Goal: Transaction & Acquisition: Purchase product/service

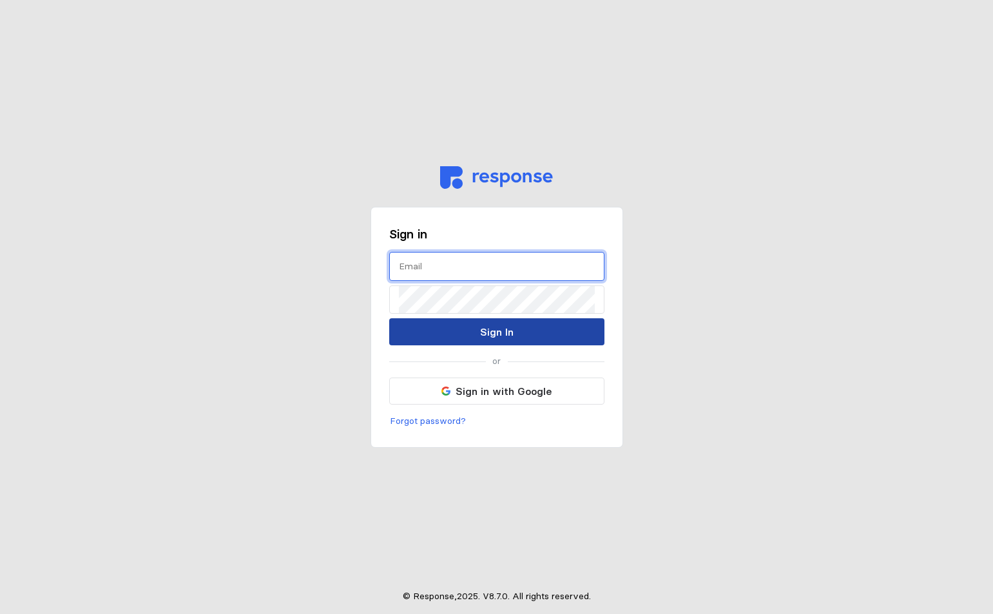
type input "[EMAIL_ADDRESS][PERSON_NAME][DOMAIN_NAME]"
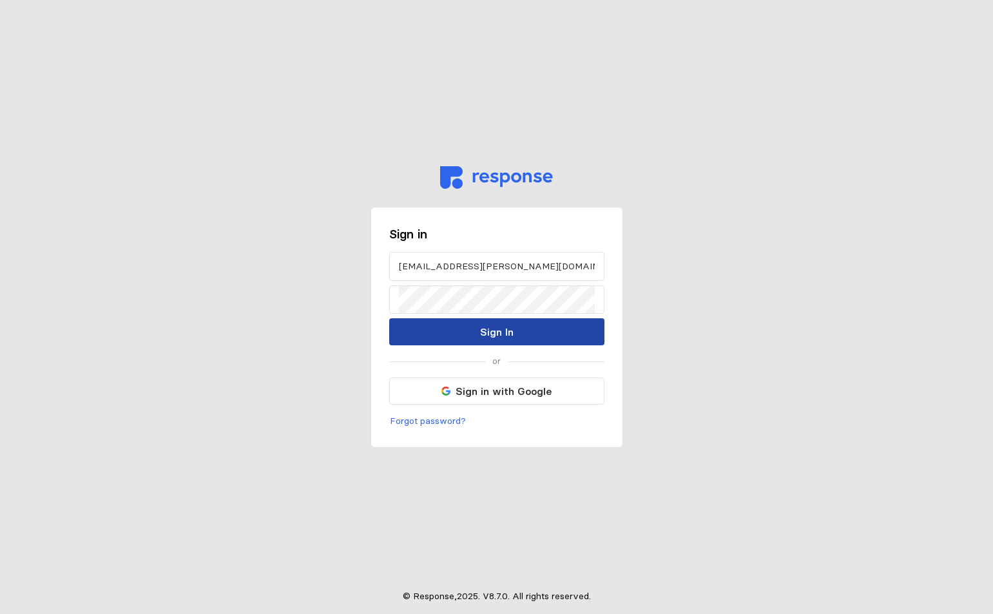
click at [435, 333] on button "Sign In" at bounding box center [496, 331] width 215 height 27
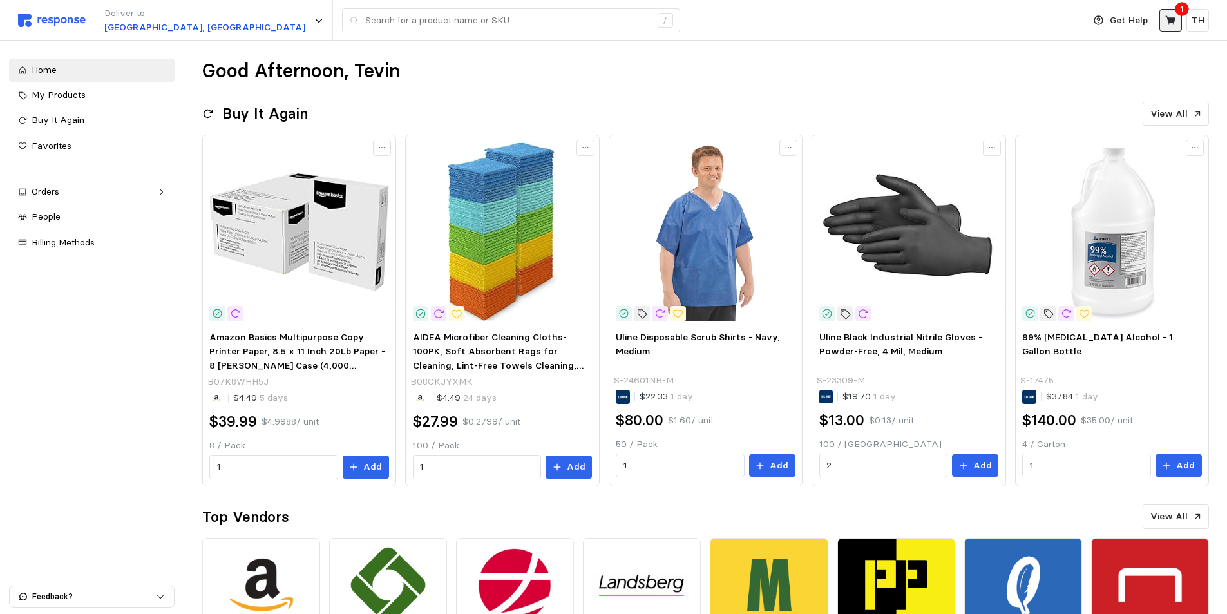
click at [992, 22] on icon at bounding box center [1170, 19] width 10 height 9
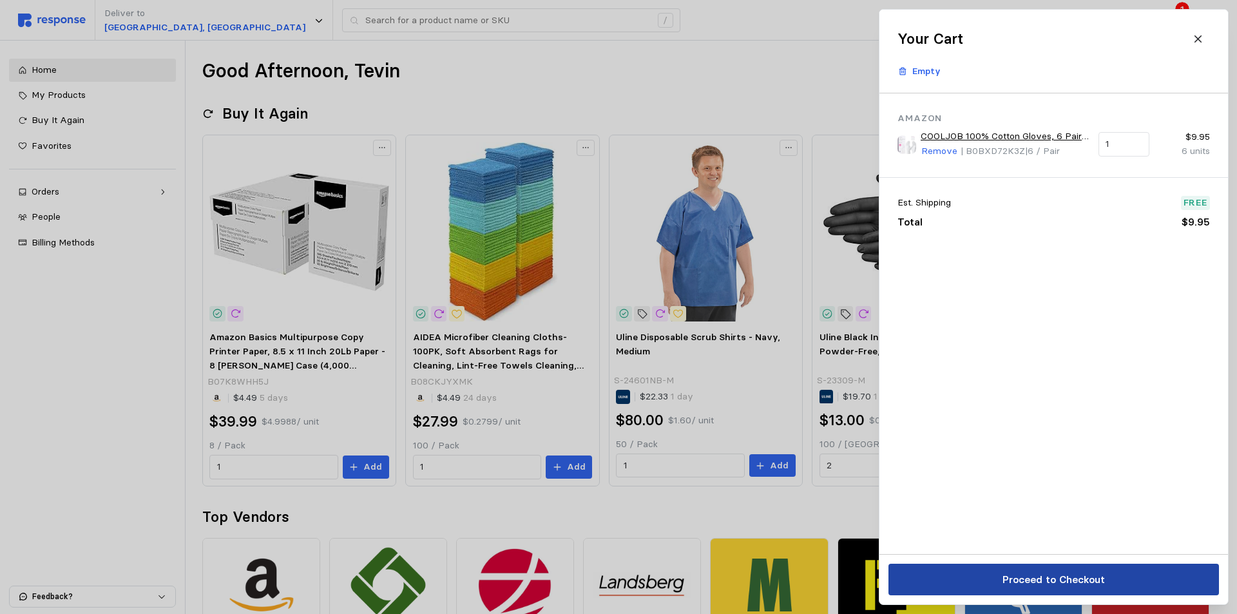
click at [992, 580] on p "Proceed to Checkout" at bounding box center [1053, 579] width 102 height 16
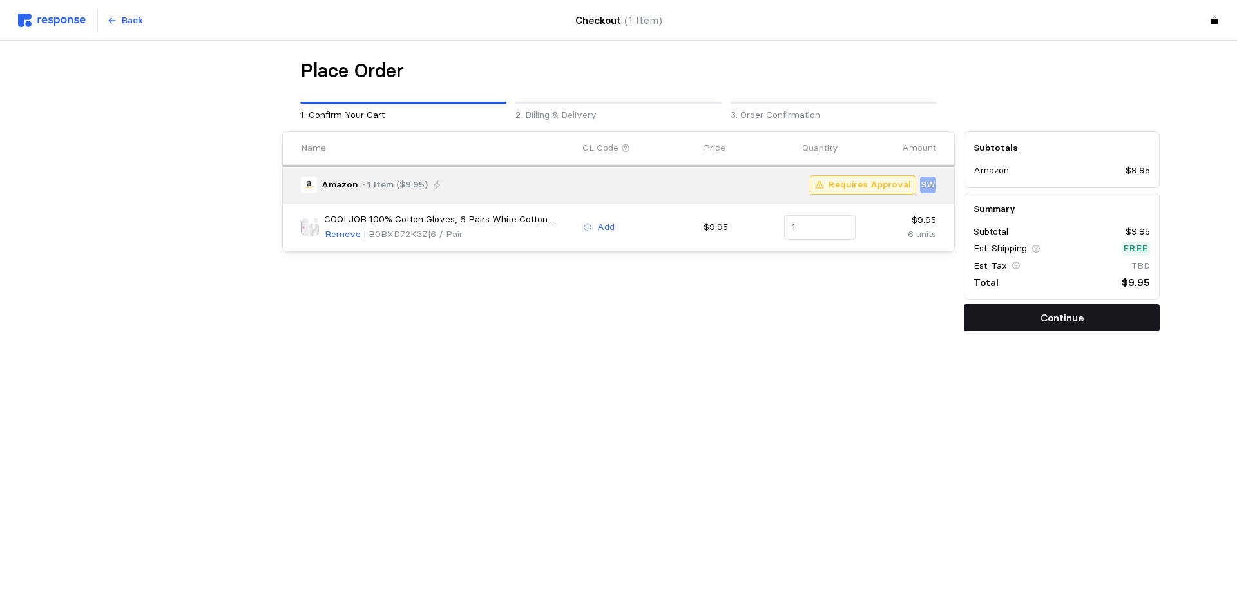
click at [983, 314] on button "Continue" at bounding box center [1062, 317] width 196 height 27
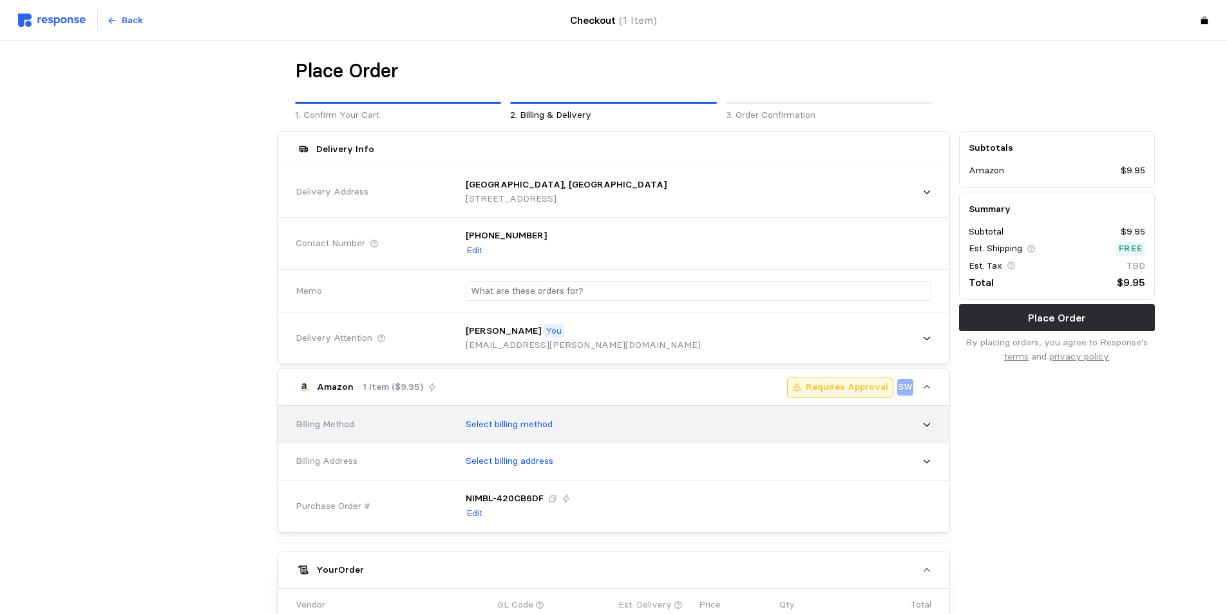
click at [588, 423] on div "Select billing method" at bounding box center [694, 424] width 475 height 32
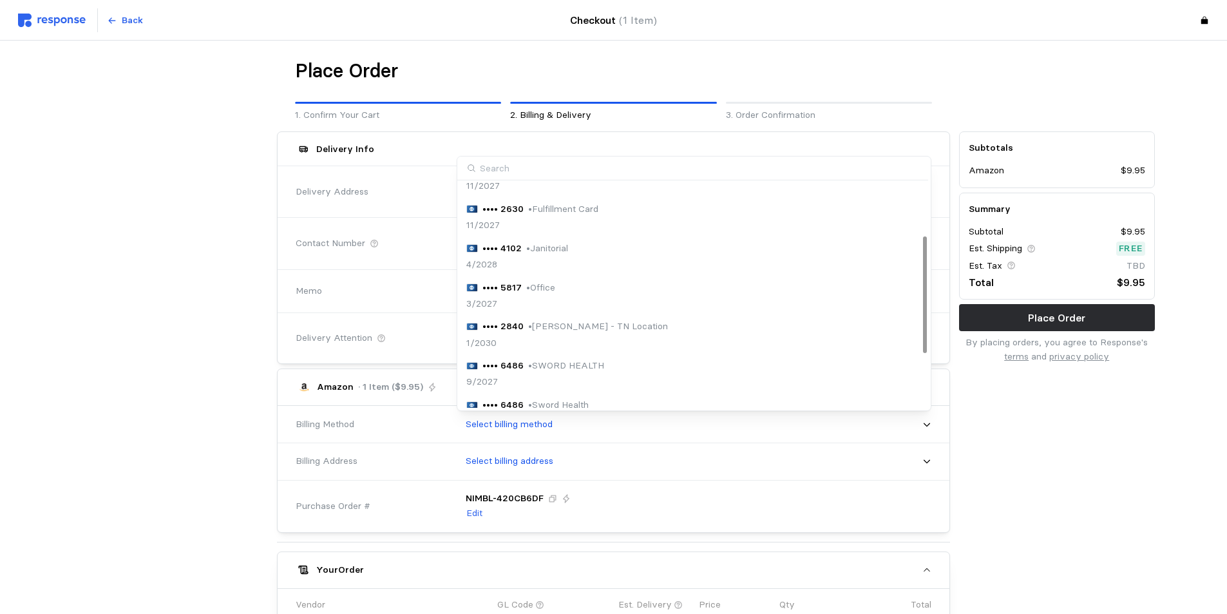
scroll to position [38, 0]
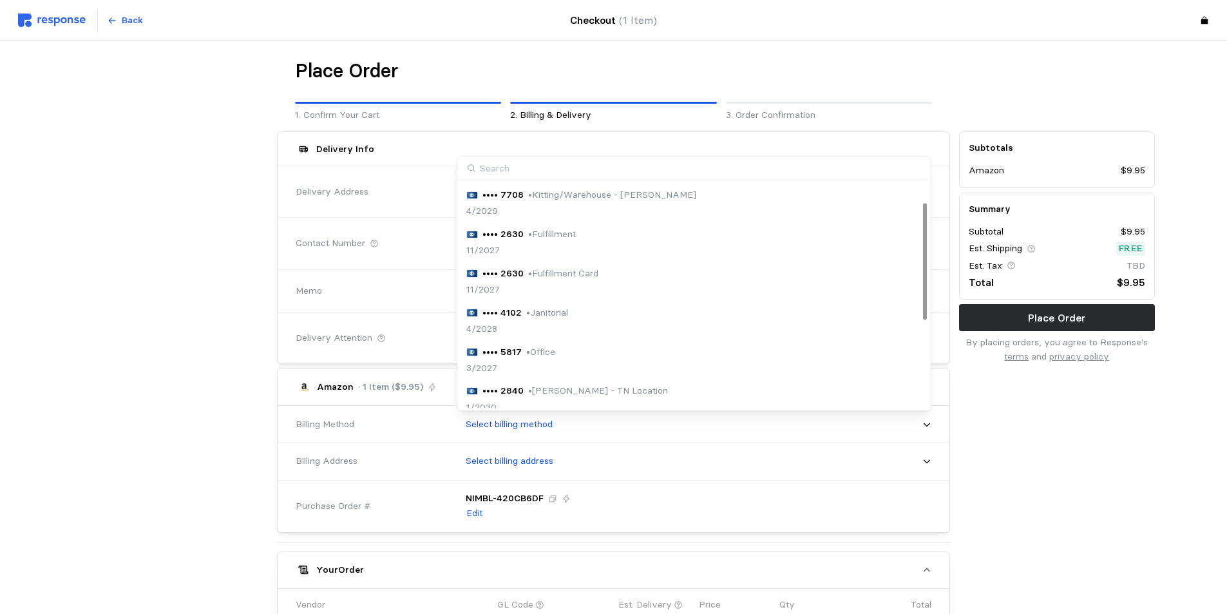
click at [600, 202] on div "•••• 7708 • Kitting/Warehouse - [PERSON_NAME] 4/2029" at bounding box center [581, 203] width 230 height 30
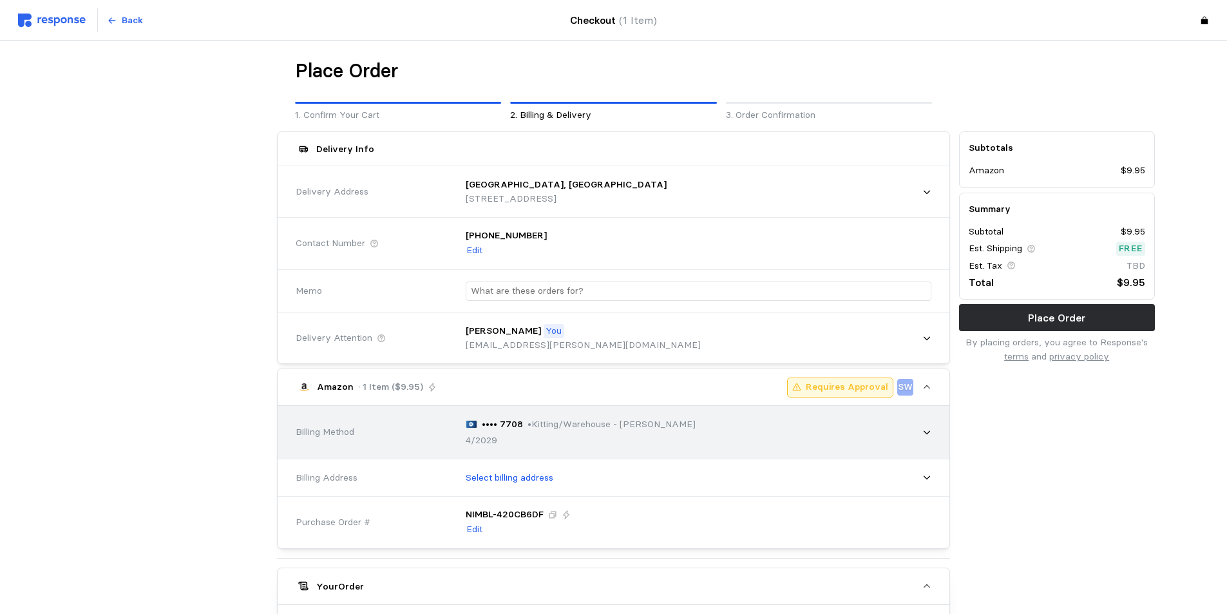
scroll to position [193, 0]
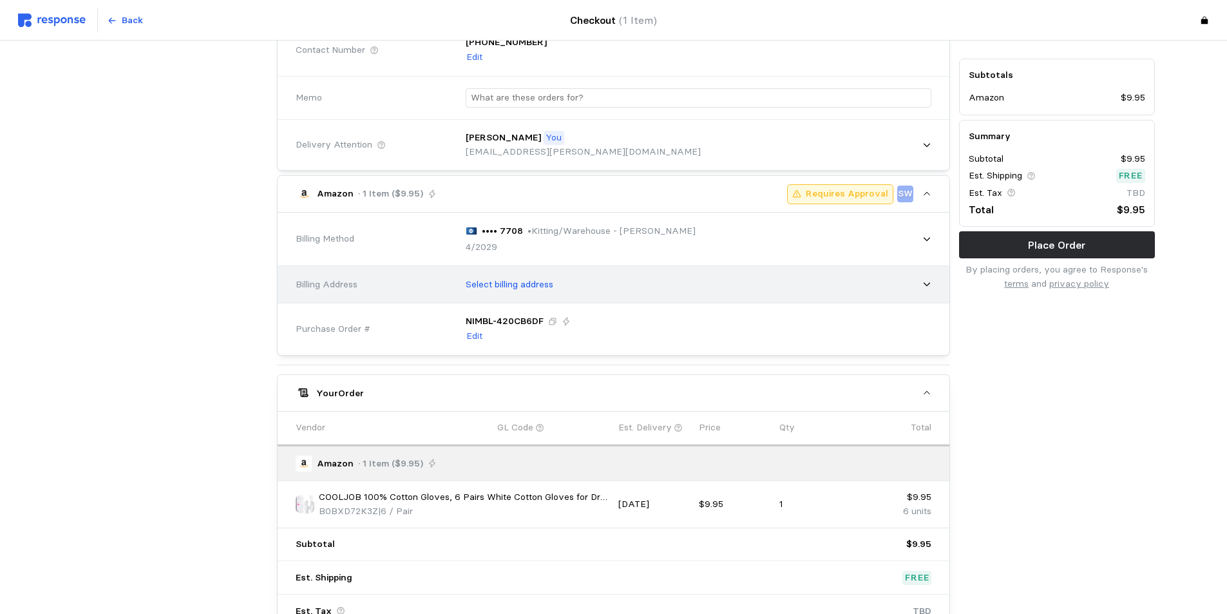
click at [588, 294] on div "Select billing address" at bounding box center [694, 285] width 475 height 32
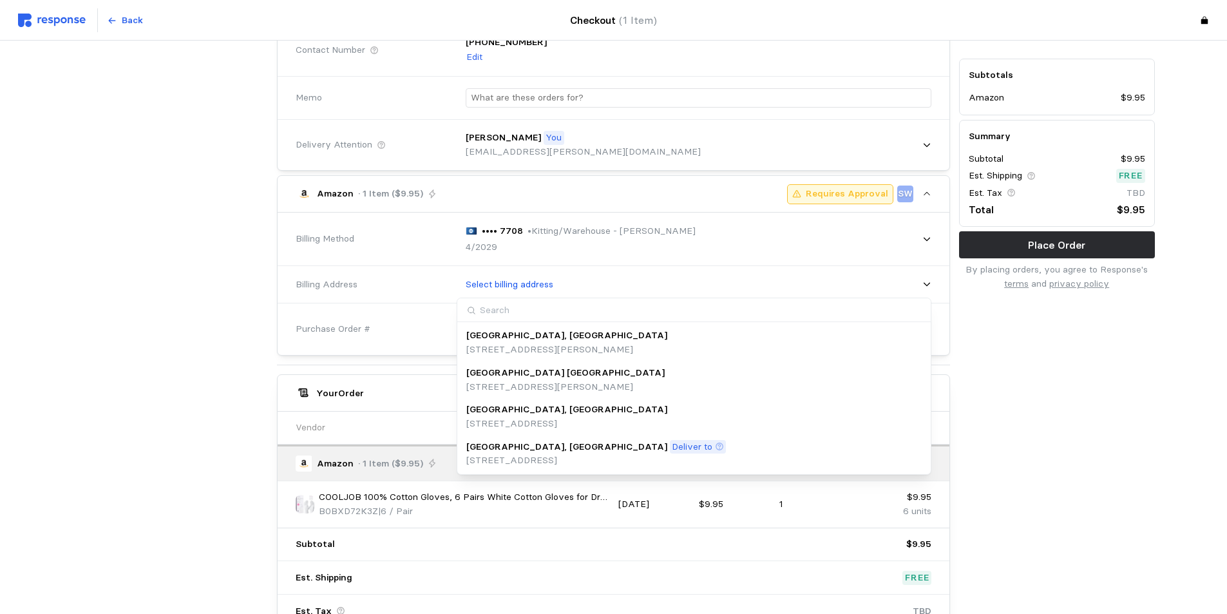
click at [526, 448] on p "[GEOGRAPHIC_DATA], [GEOGRAPHIC_DATA]" at bounding box center [566, 447] width 201 height 14
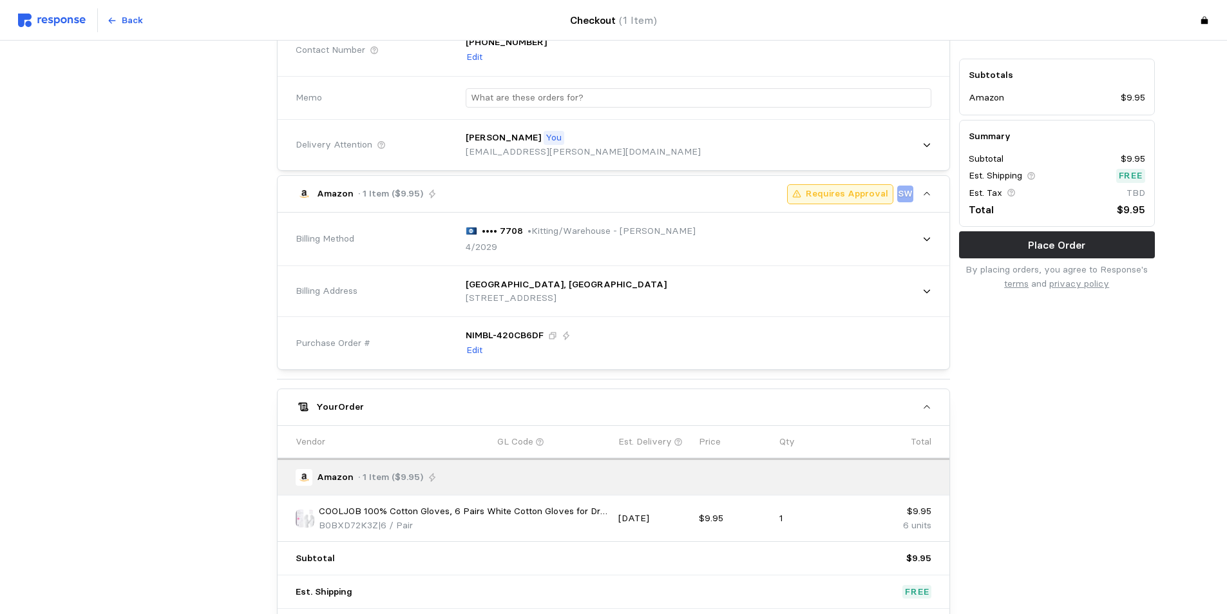
scroll to position [327, 0]
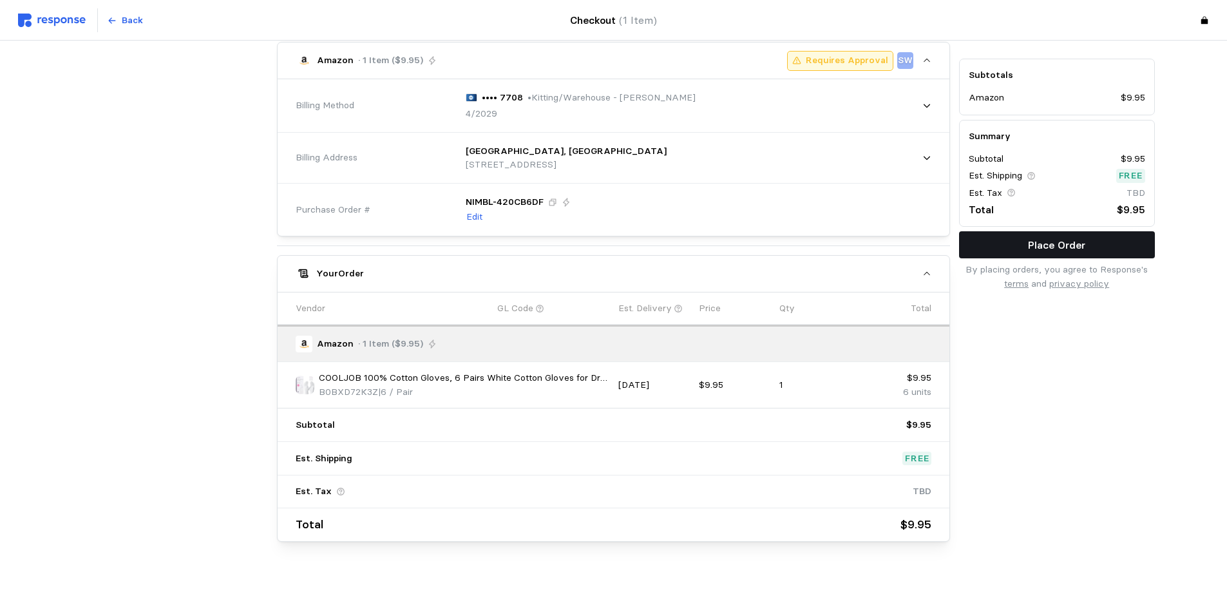
click at [992, 246] on button "Place Order" at bounding box center [1057, 244] width 196 height 27
